Goal: Task Accomplishment & Management: Manage account settings

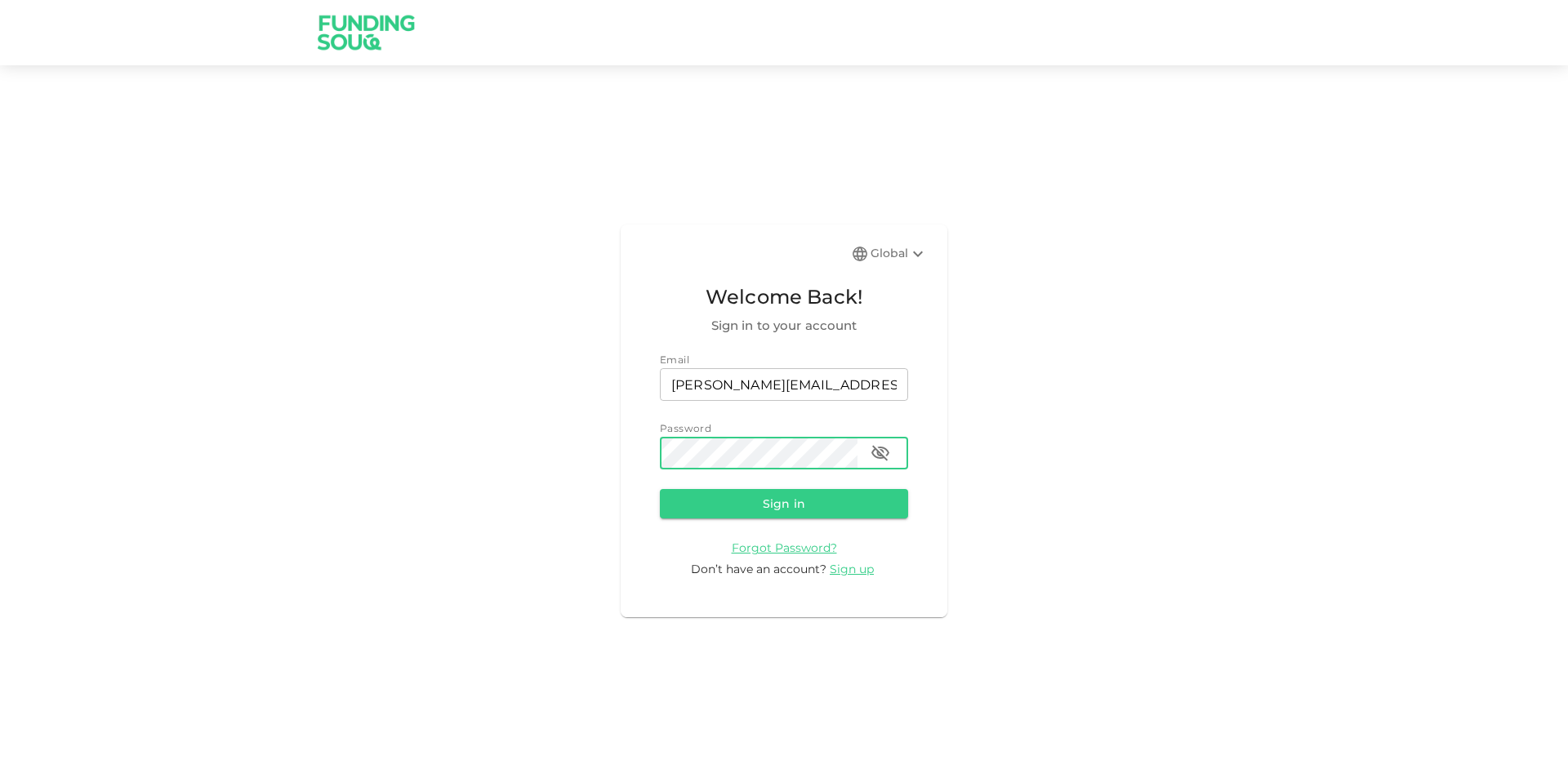
click at [660, 489] on button "Sign in" at bounding box center [784, 503] width 249 height 30
drag, startPoint x: 890, startPoint y: 453, endPoint x: 865, endPoint y: 459, distance: 25.7
click at [889, 453] on button "button" at bounding box center [880, 453] width 32 height 32
click at [660, 489] on button "Sign in" at bounding box center [784, 503] width 249 height 30
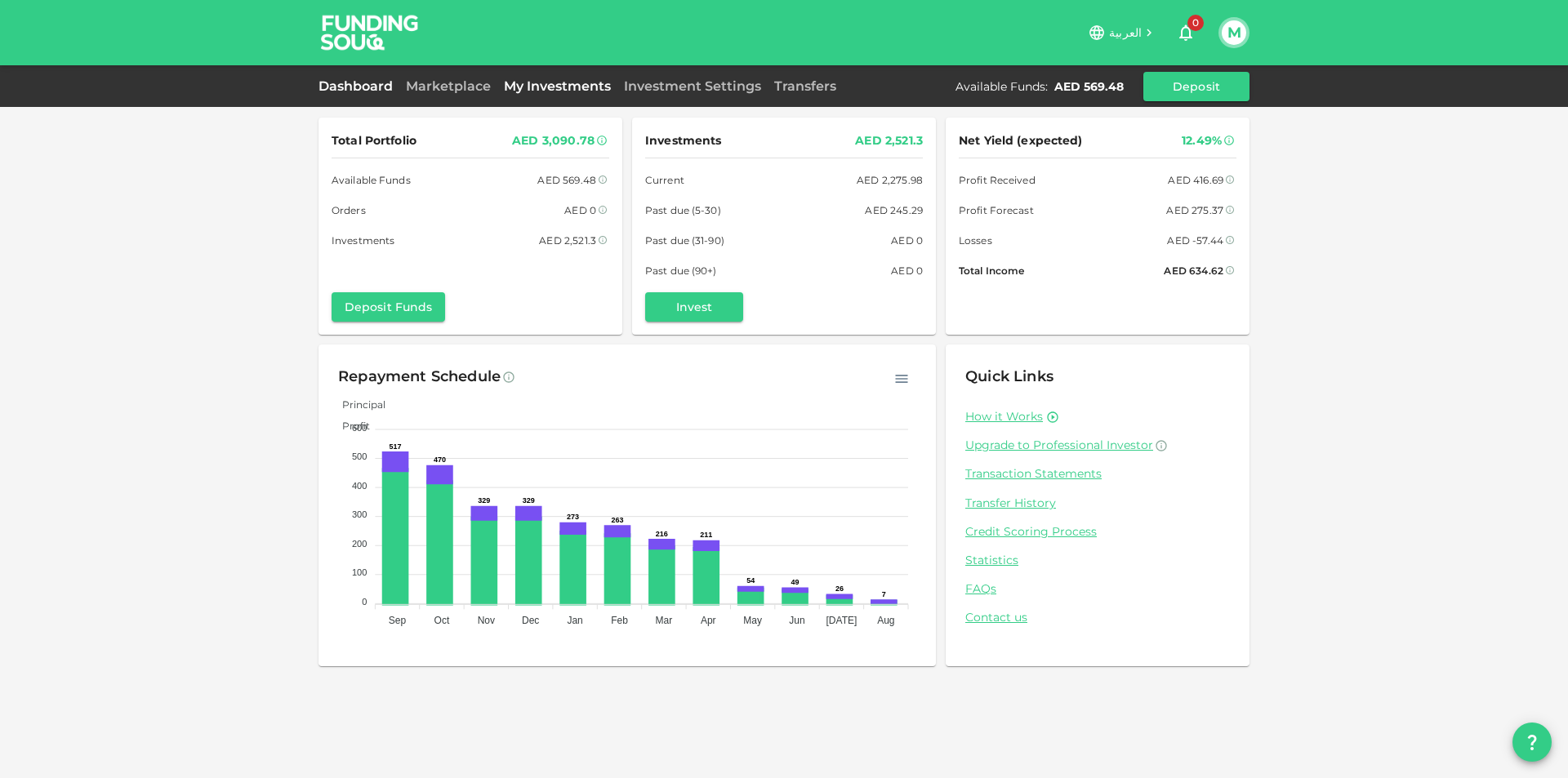
click at [540, 84] on link "My Investments" at bounding box center [557, 86] width 120 height 15
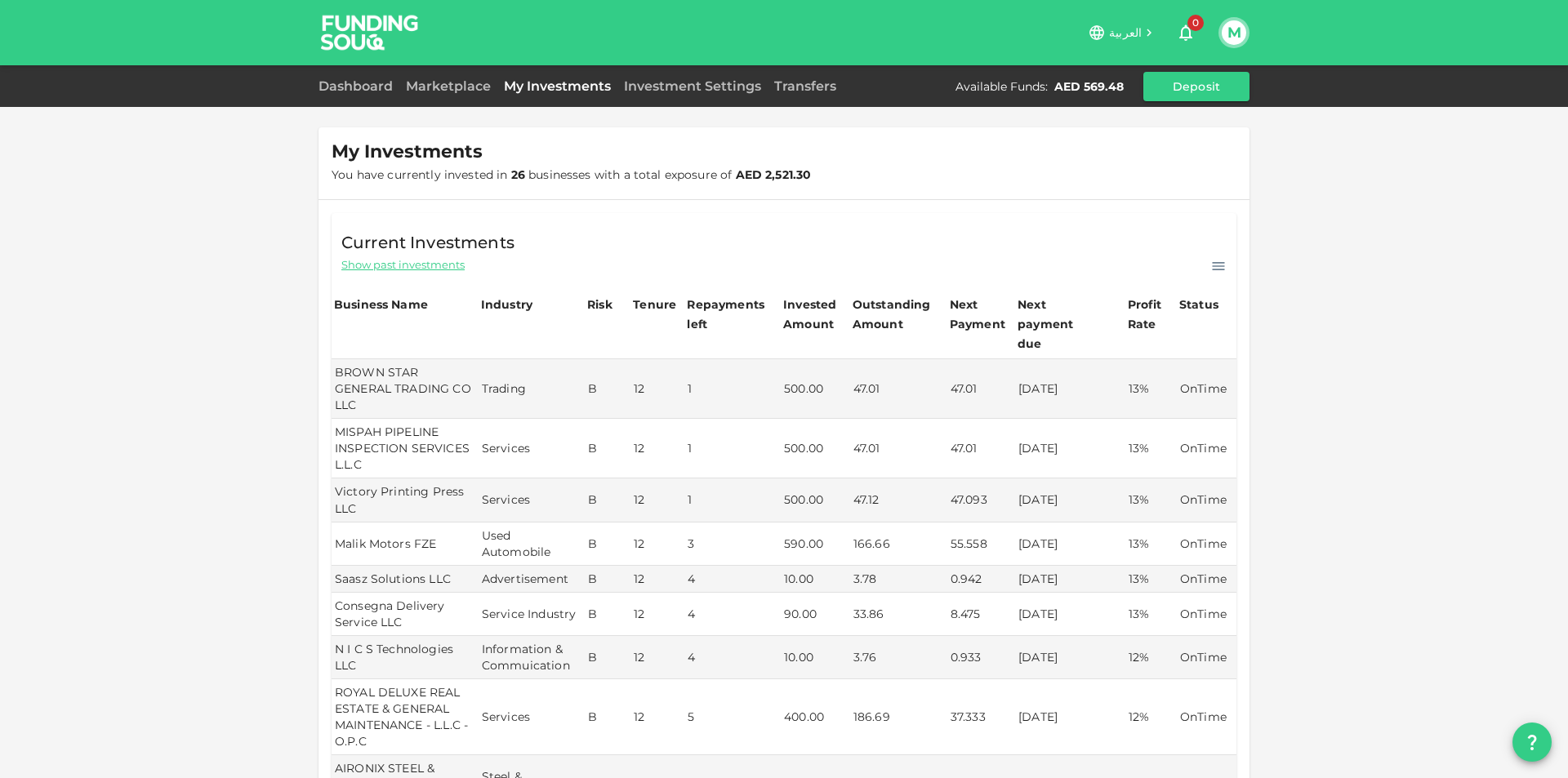
click at [477, 94] on div "Marketplace" at bounding box center [448, 86] width 98 height 20
click at [475, 89] on link "Marketplace" at bounding box center [448, 86] width 98 height 15
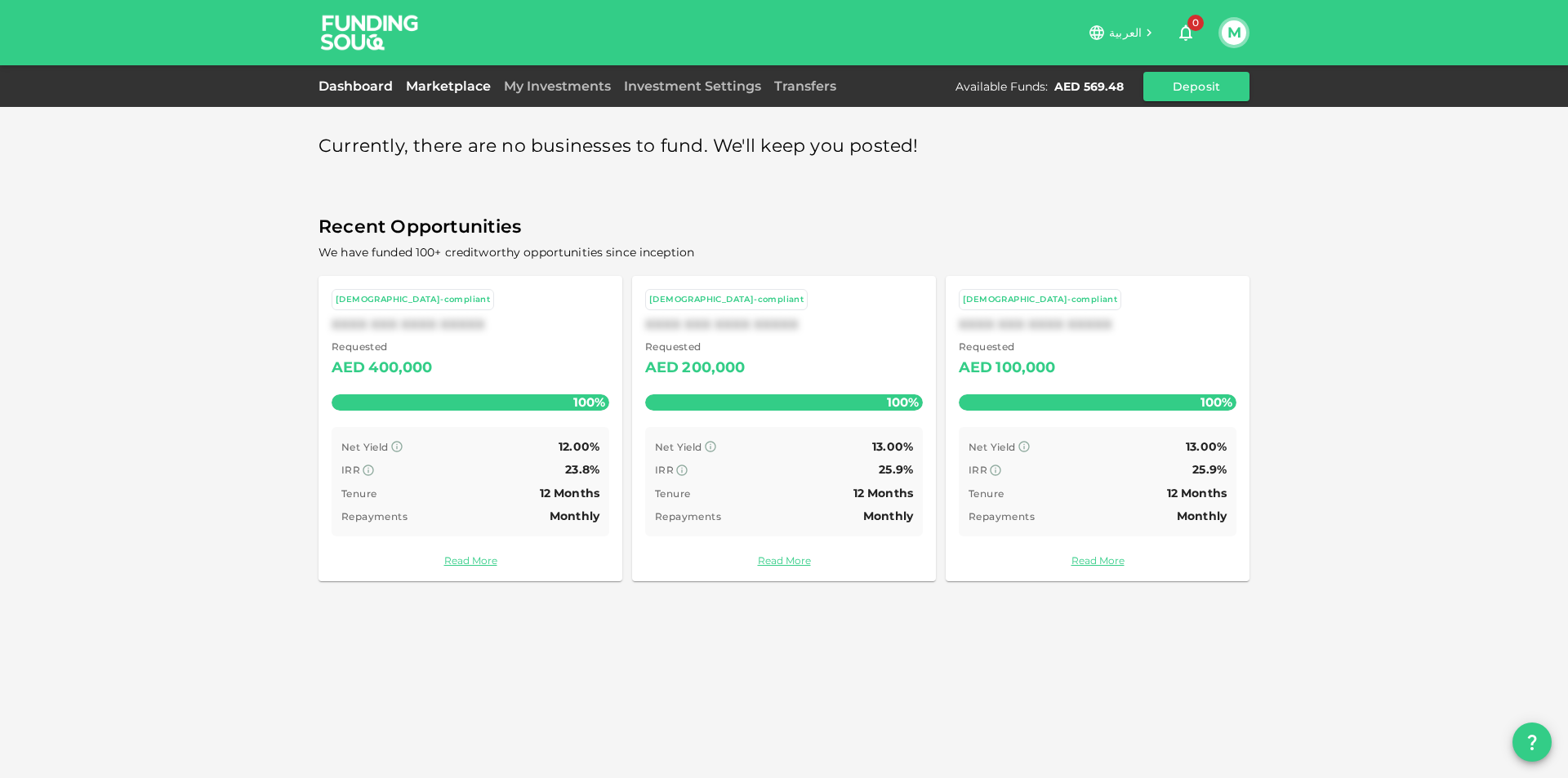
click at [371, 87] on link "Dashboard" at bounding box center [358, 86] width 81 height 15
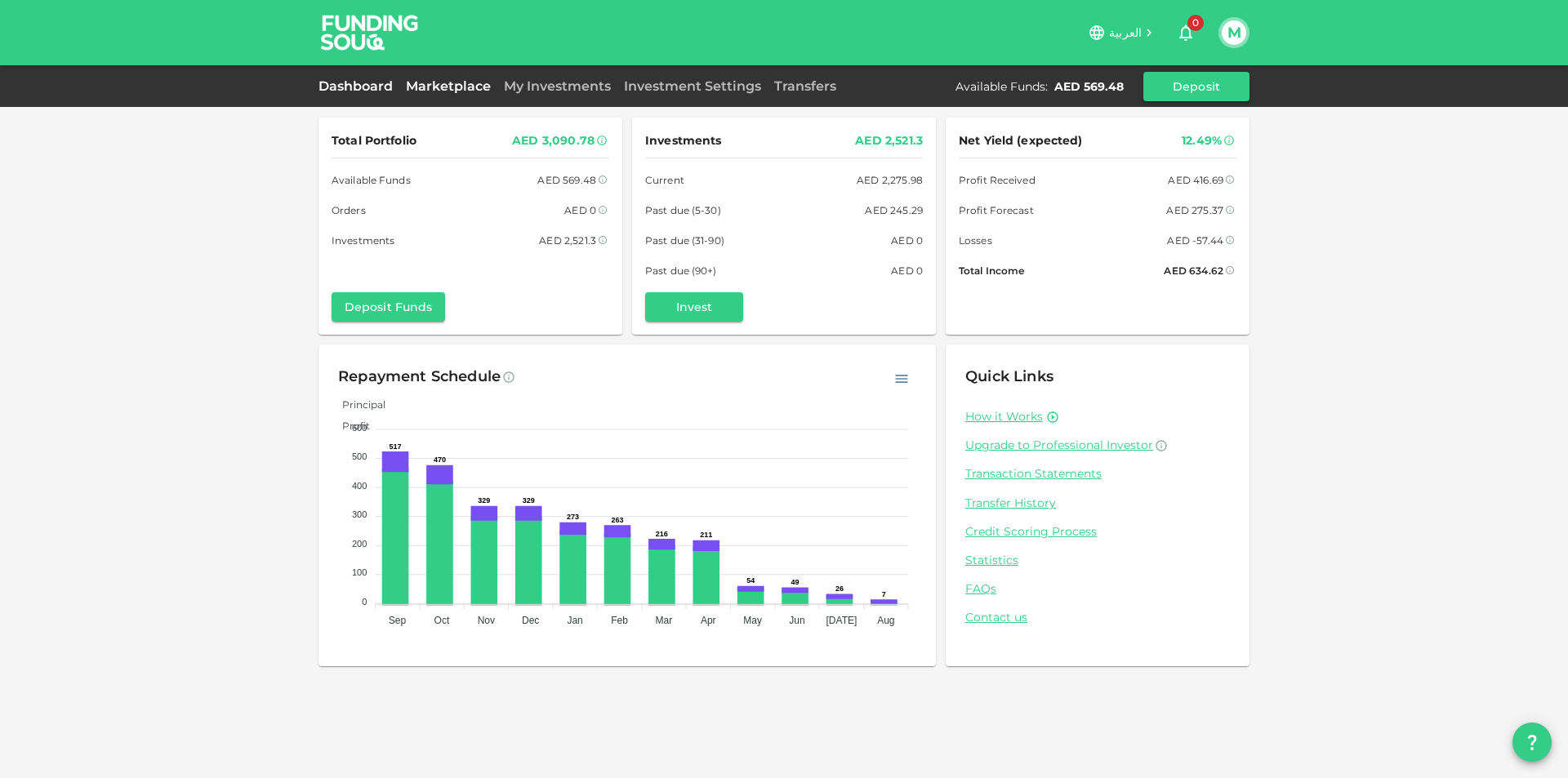
click at [454, 84] on link "Marketplace" at bounding box center [448, 86] width 98 height 15
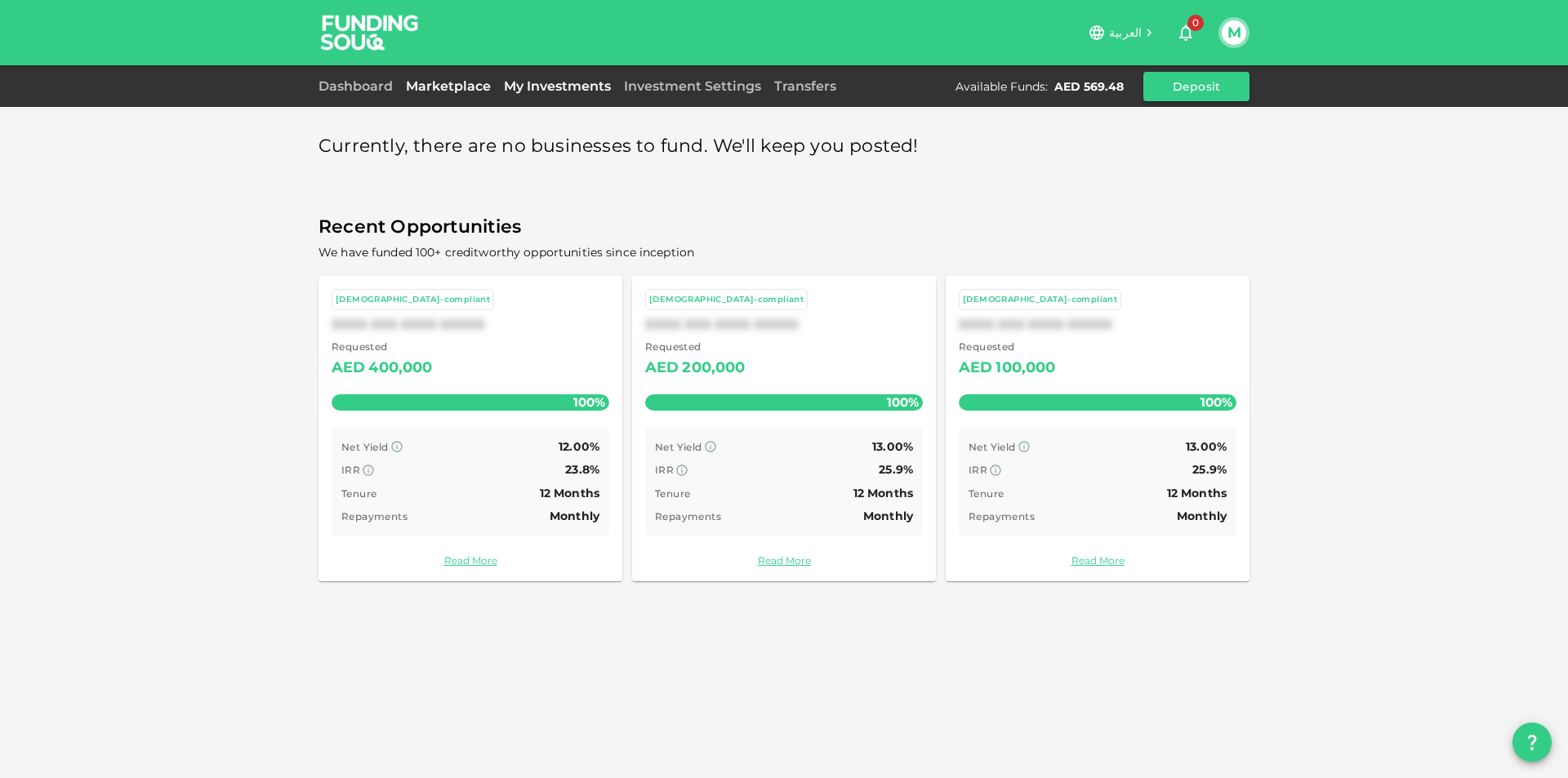
click at [525, 78] on link "My Investments" at bounding box center [557, 86] width 120 height 15
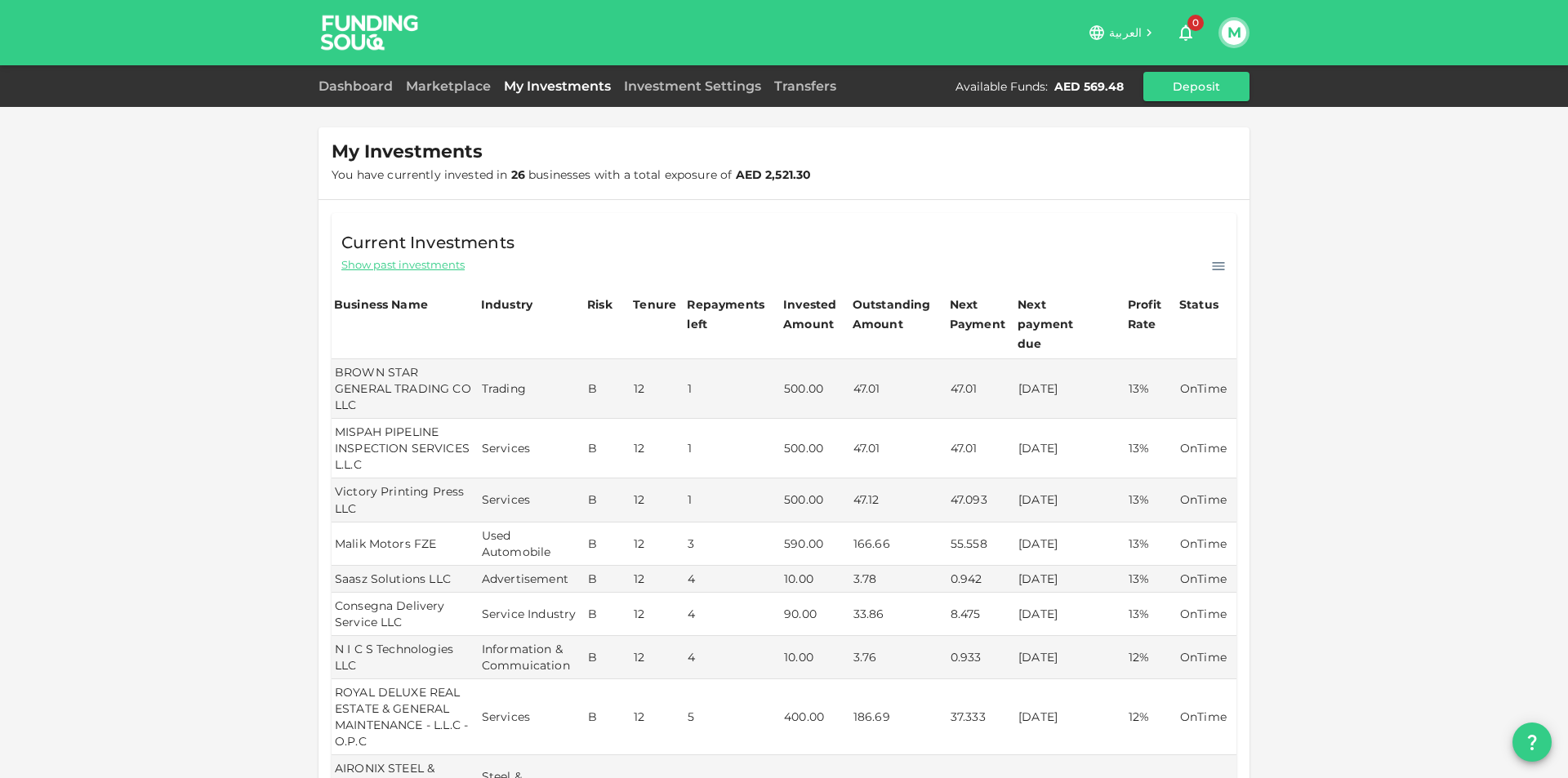
click at [883, 90] on div "Dashboard Marketplace My Investments Investment Settings Transfers Available Fu…" at bounding box center [783, 87] width 931 height 30
click at [357, 89] on link "Dashboard" at bounding box center [358, 86] width 81 height 15
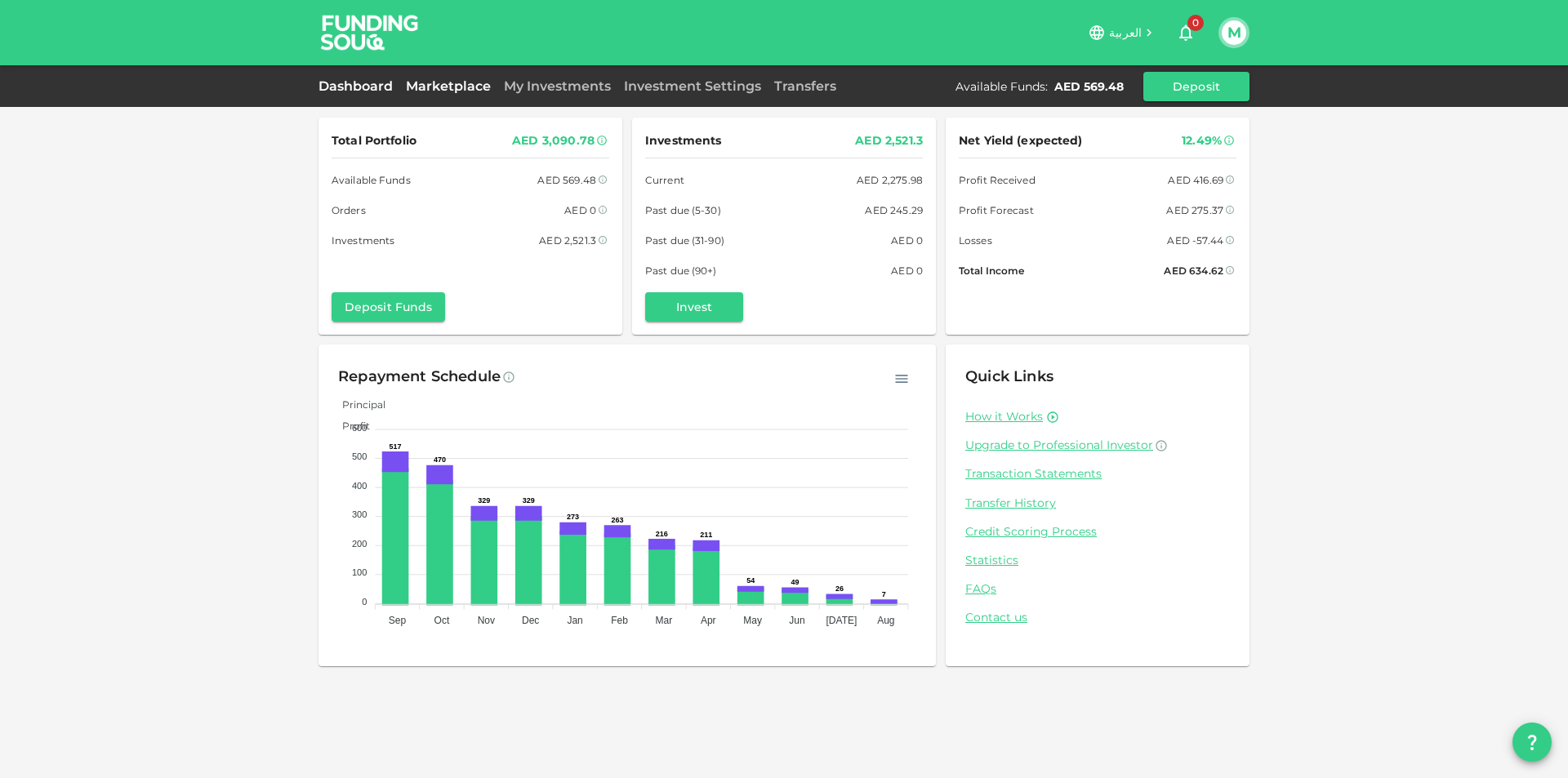
click at [451, 87] on link "Marketplace" at bounding box center [448, 86] width 98 height 15
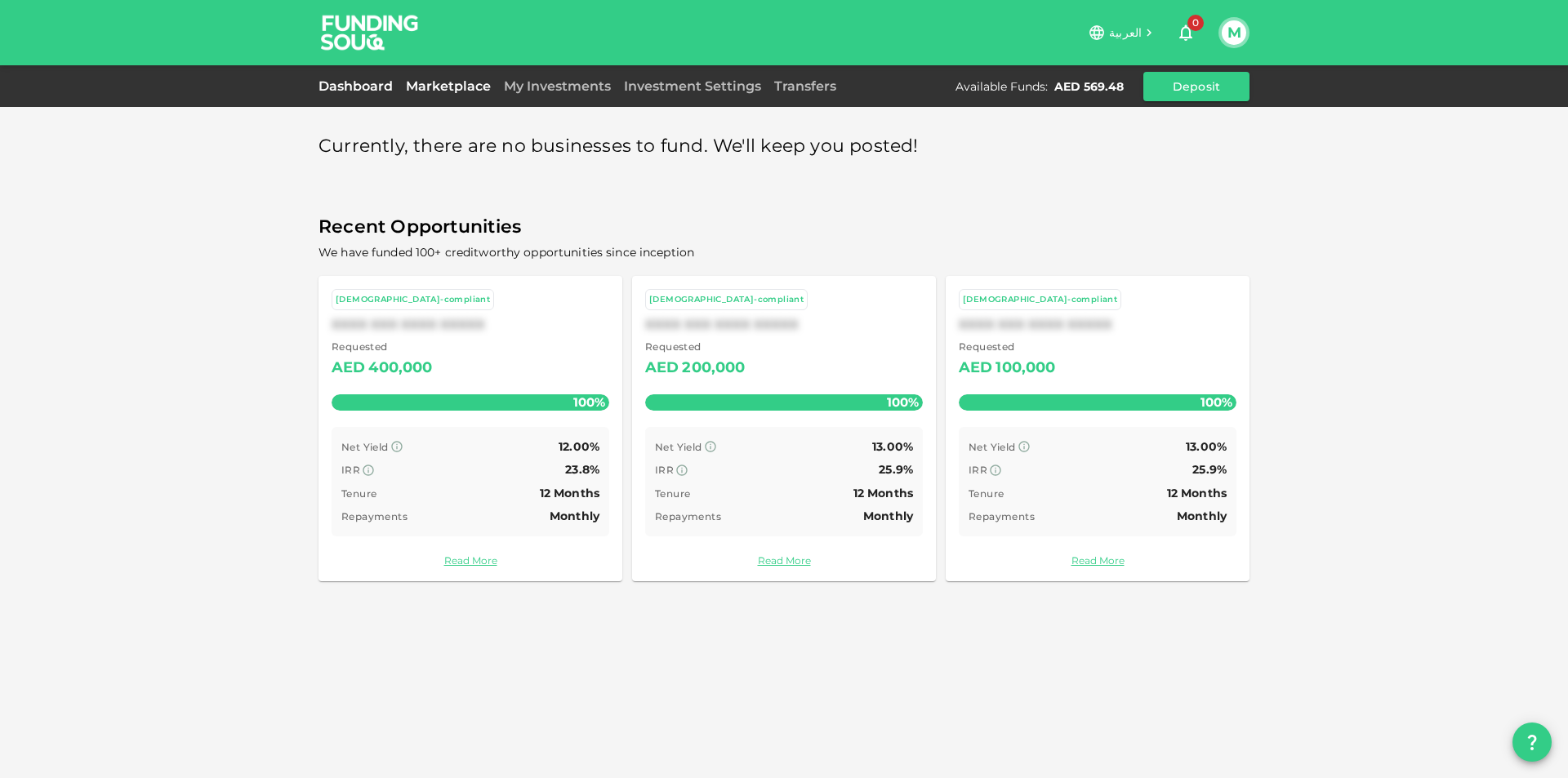
click at [350, 83] on link "Dashboard" at bounding box center [358, 86] width 81 height 15
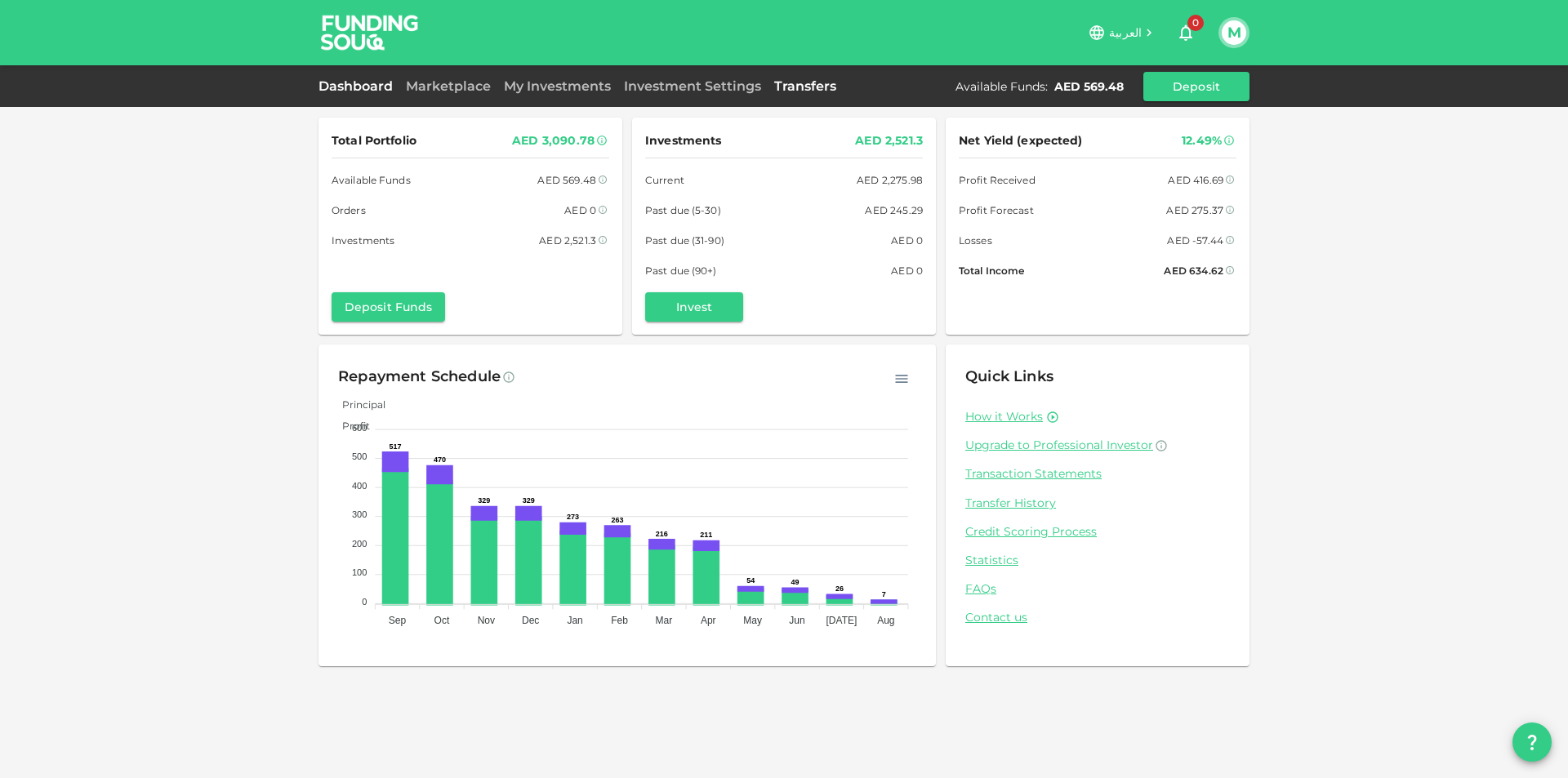
click at [810, 92] on link "Transfers" at bounding box center [805, 86] width 76 height 15
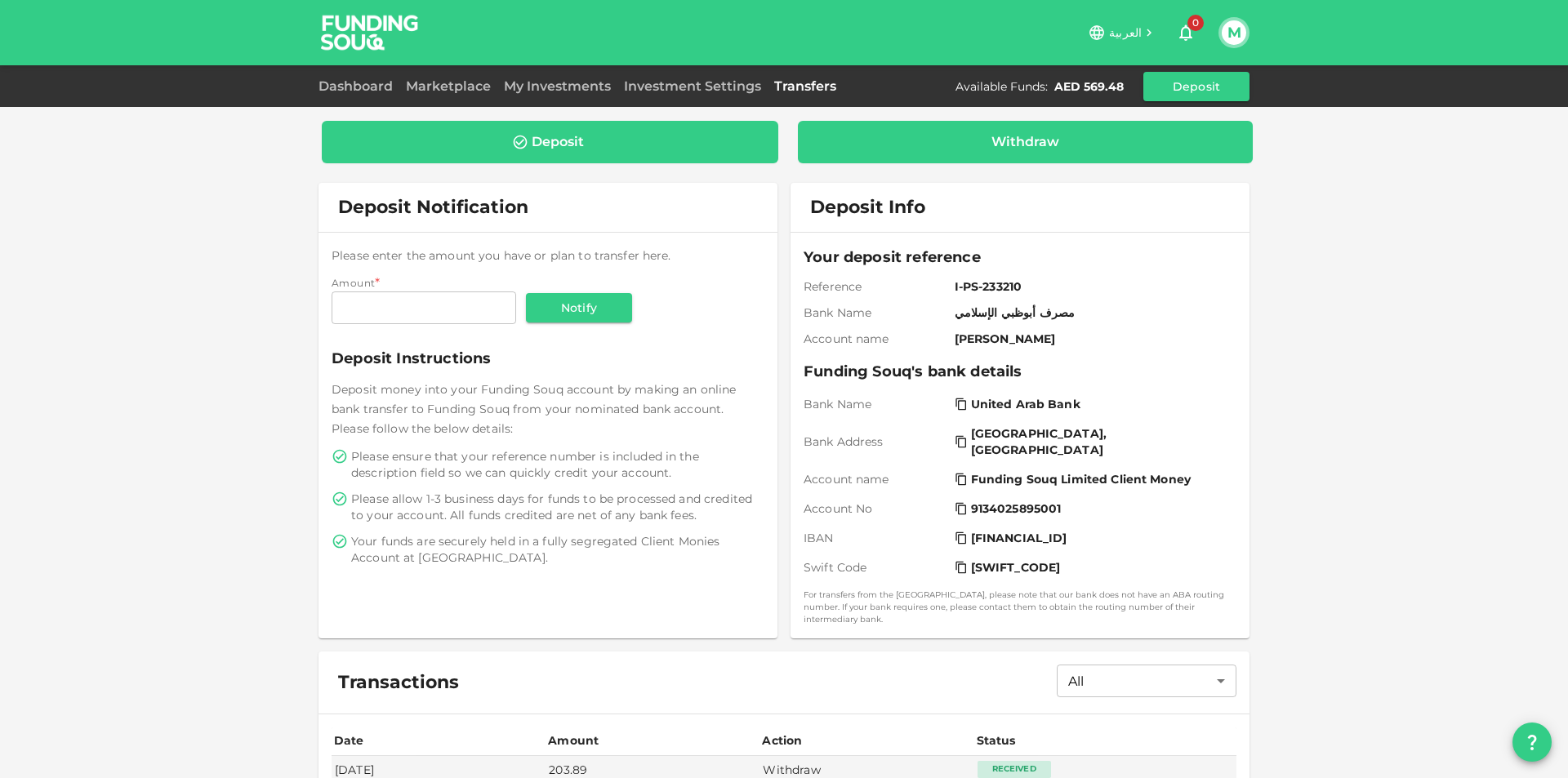
click at [906, 155] on div "Withdraw" at bounding box center [1025, 142] width 456 height 42
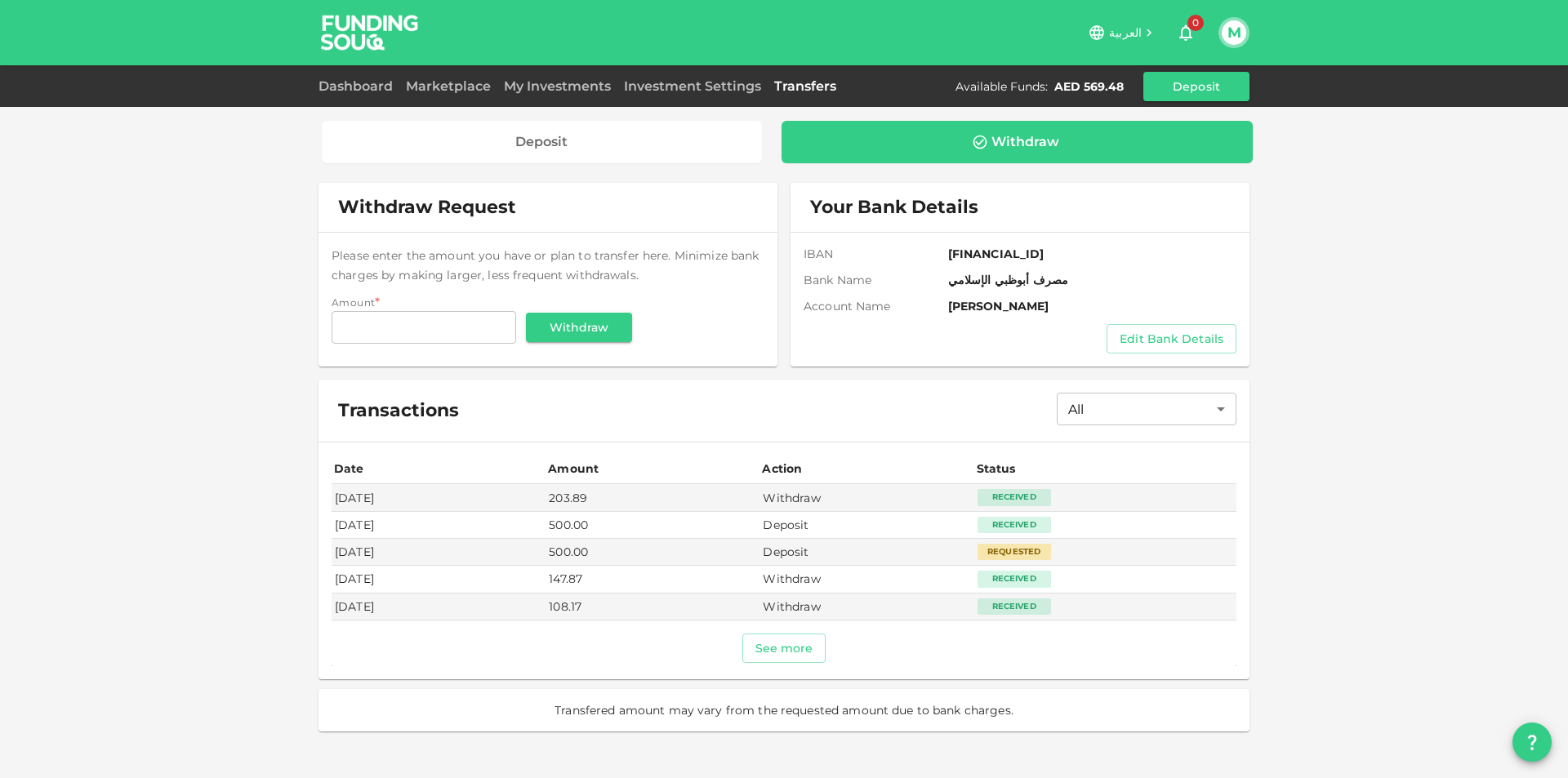
click at [617, 199] on div "Withdraw Request" at bounding box center [547, 208] width 459 height 49
click at [478, 328] on input "Amount" at bounding box center [423, 327] width 184 height 32
paste input "69.48"
type input "69.48"
click at [584, 327] on button "Withdraw" at bounding box center [579, 327] width 106 height 30
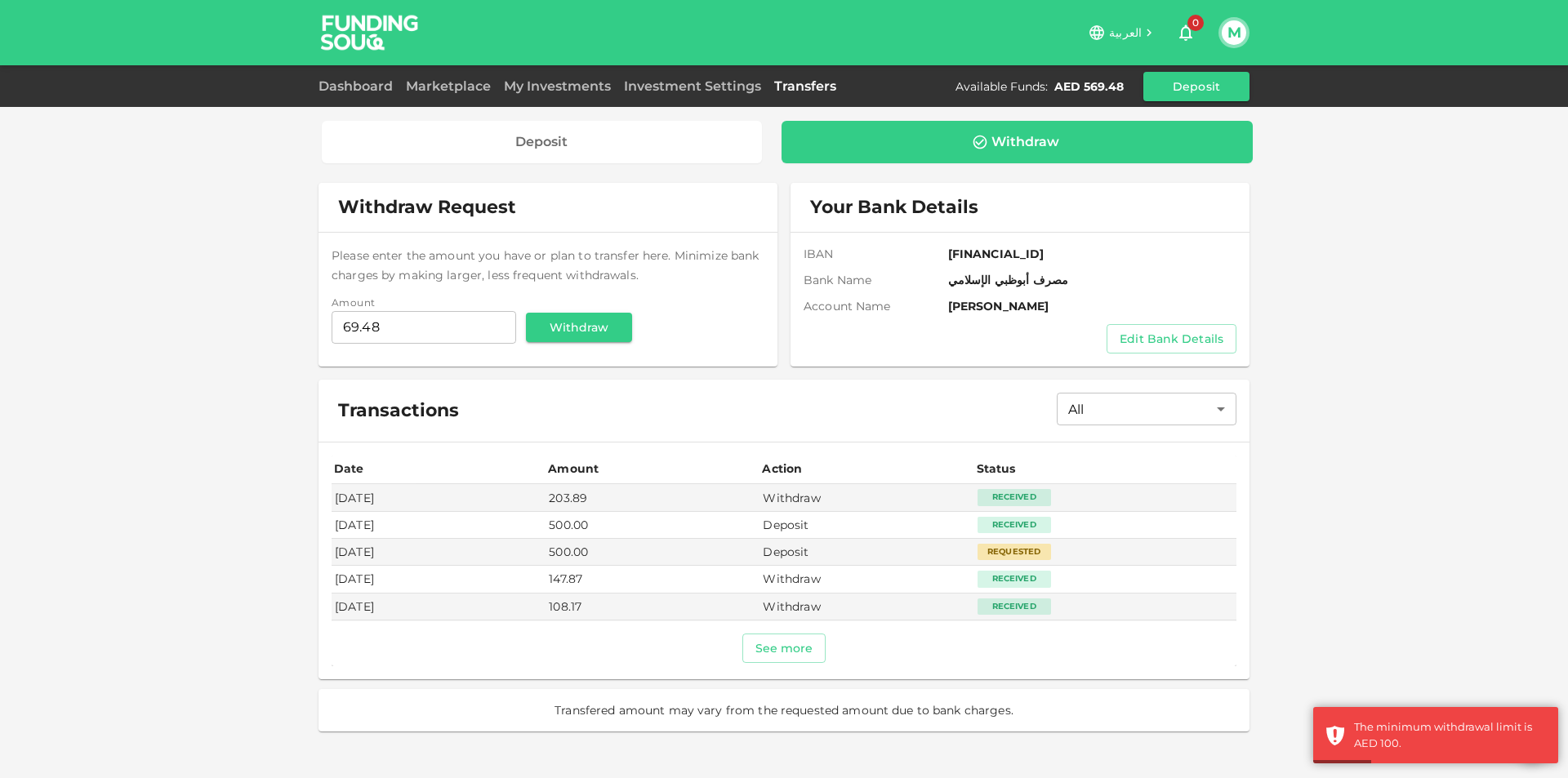
click at [1232, 32] on button "M" at bounding box center [1234, 32] width 25 height 25
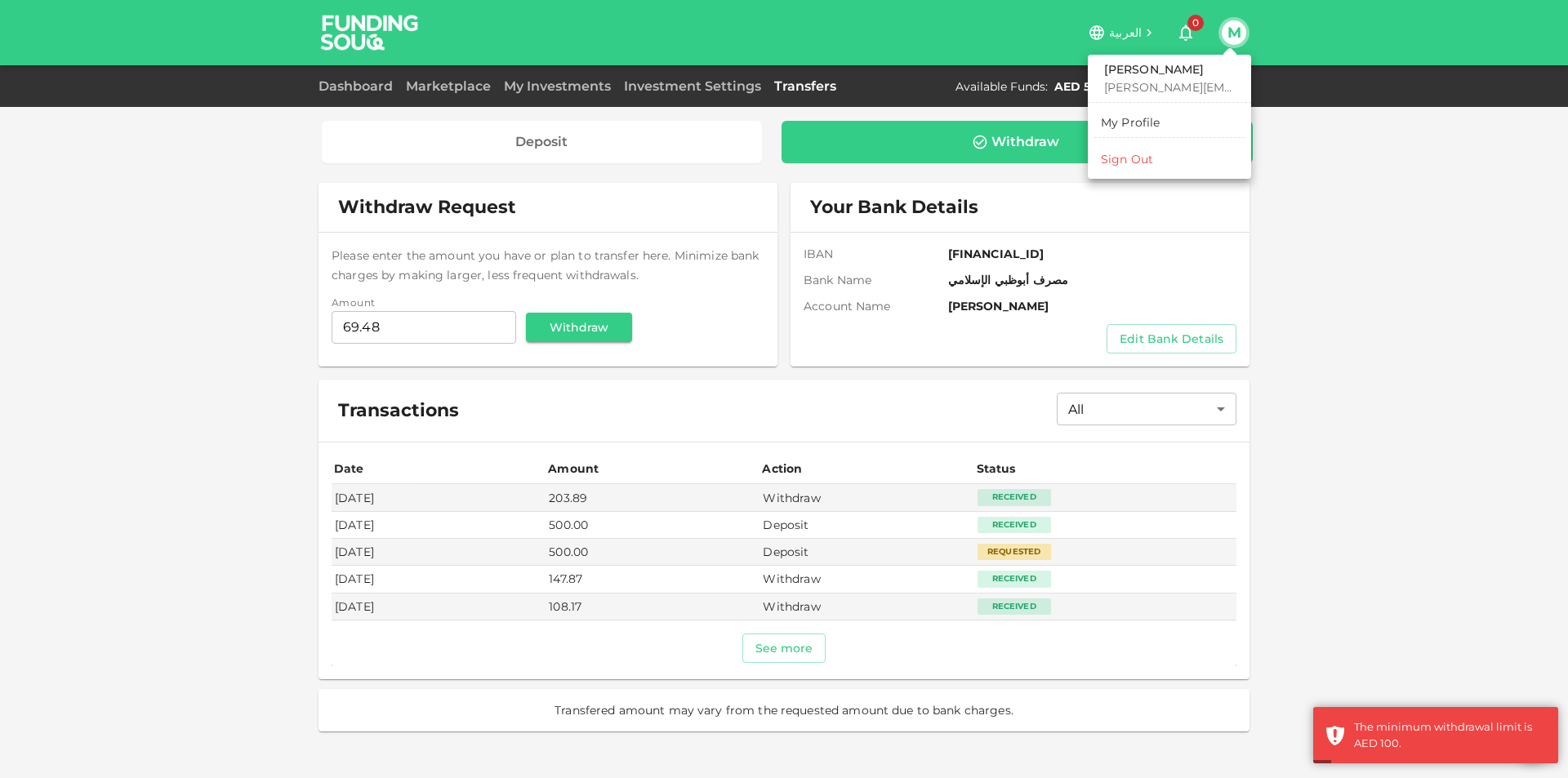
click at [1158, 165] on li "Sign Out" at bounding box center [1168, 159] width 150 height 26
